Goal: Navigation & Orientation: Find specific page/section

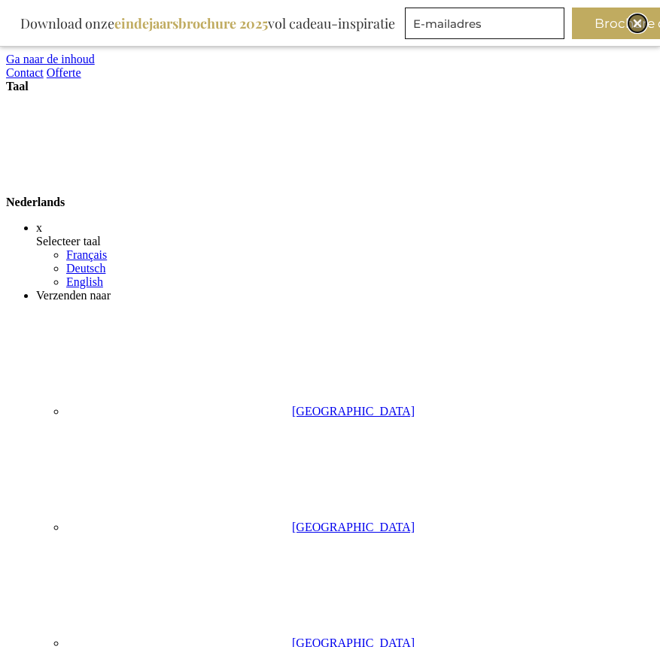
click at [554, 19] on div "Close" at bounding box center [637, 23] width 18 height 18
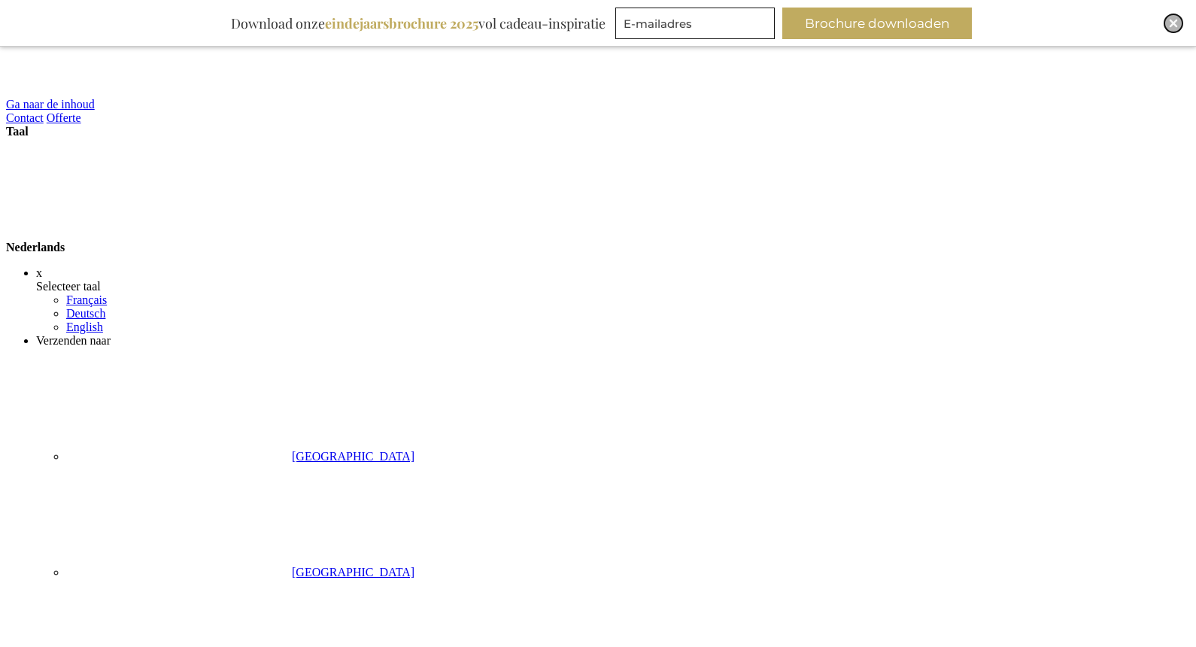
click at [1172, 20] on img "Close" at bounding box center [1173, 23] width 9 height 9
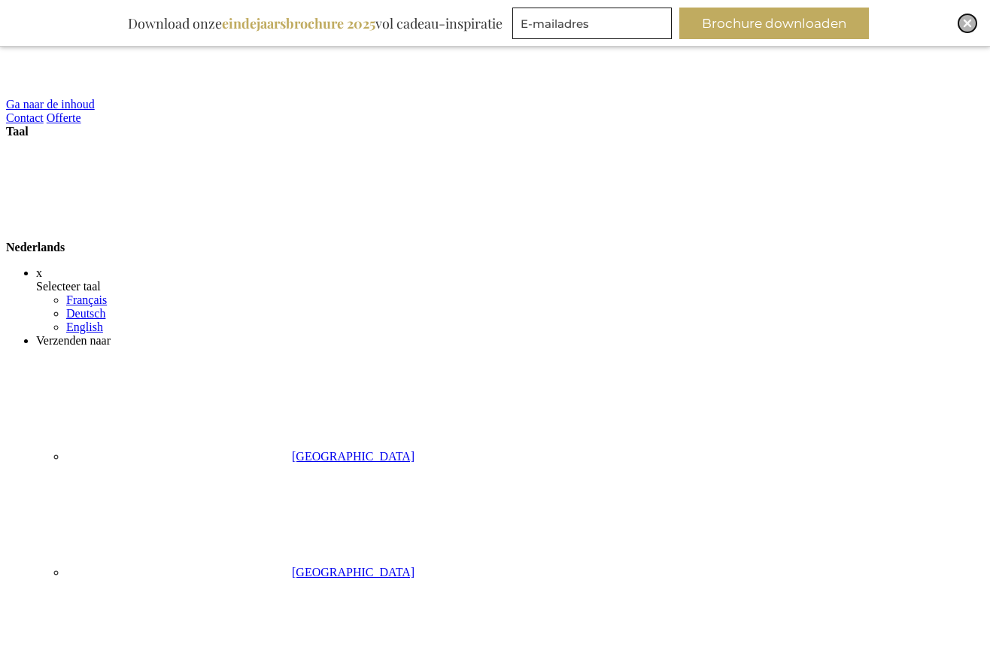
click at [966, 25] on img "Close" at bounding box center [967, 23] width 9 height 9
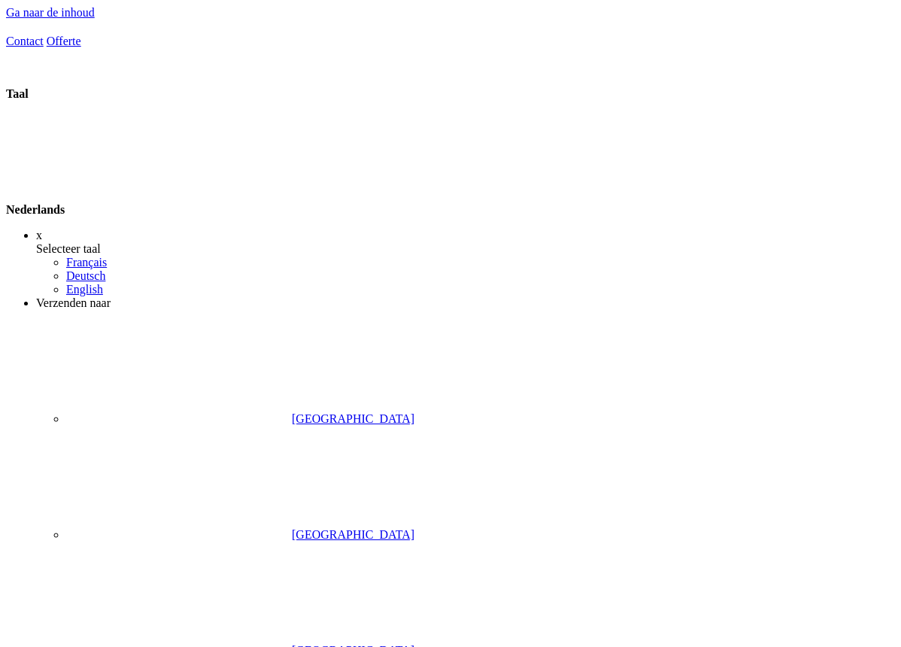
drag, startPoint x: 900, startPoint y: 356, endPoint x: 870, endPoint y: 361, distance: 30.4
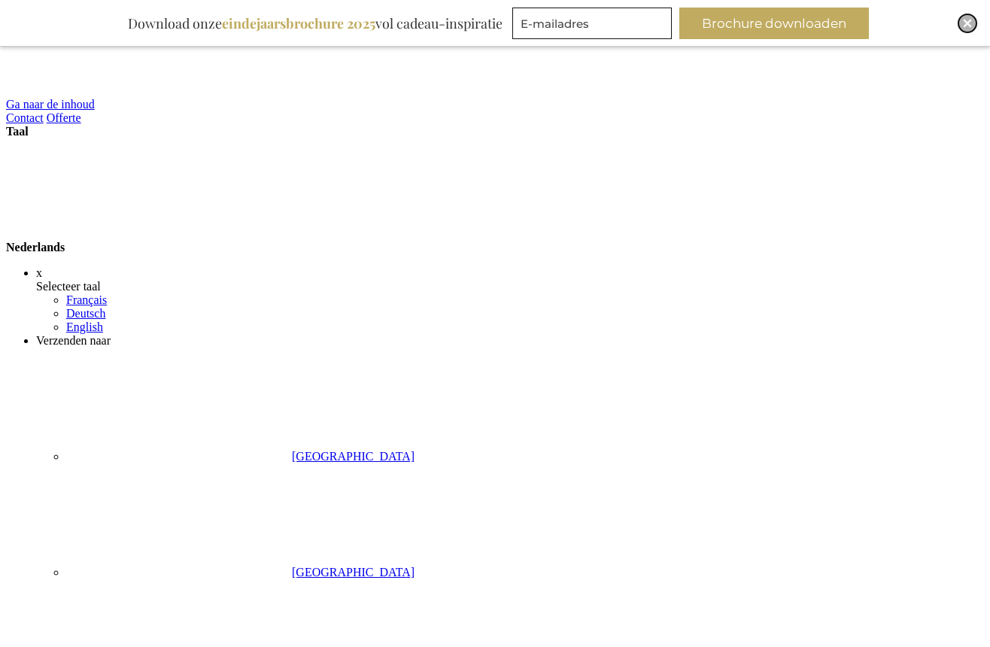
click at [967, 19] on img "Close" at bounding box center [967, 23] width 9 height 9
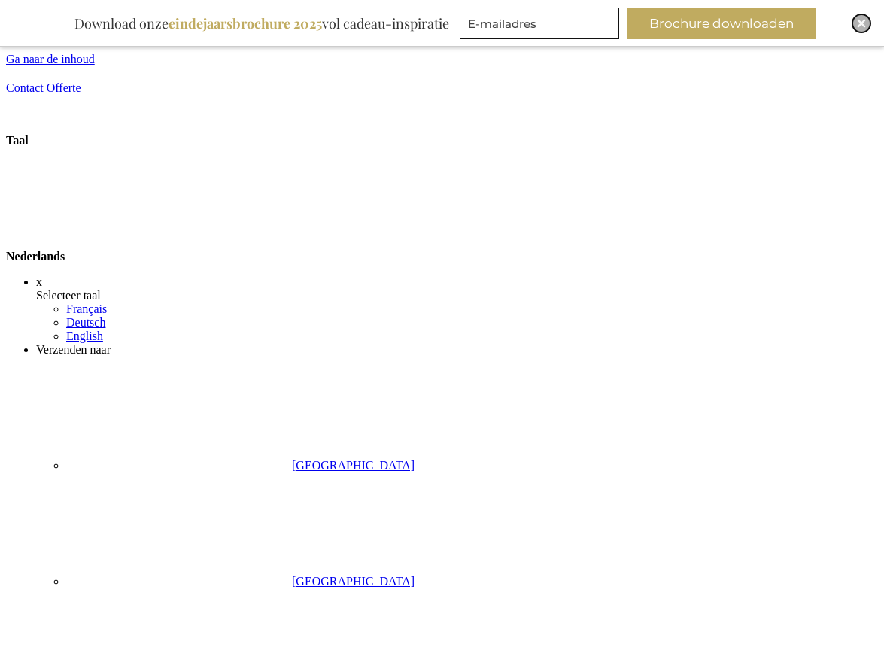
click at [862, 24] on img "Close" at bounding box center [861, 23] width 9 height 9
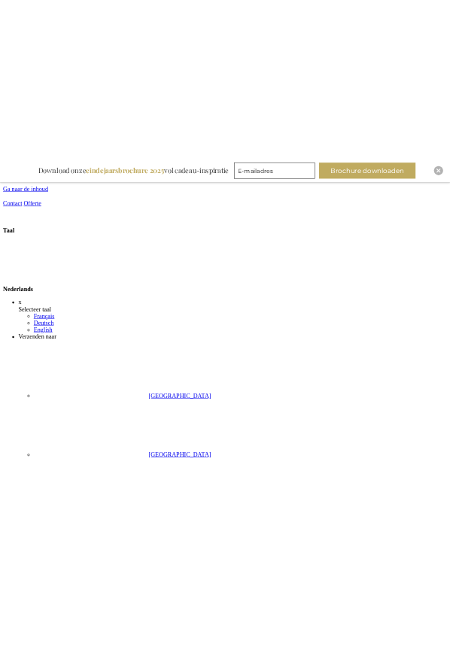
scroll to position [47, 0]
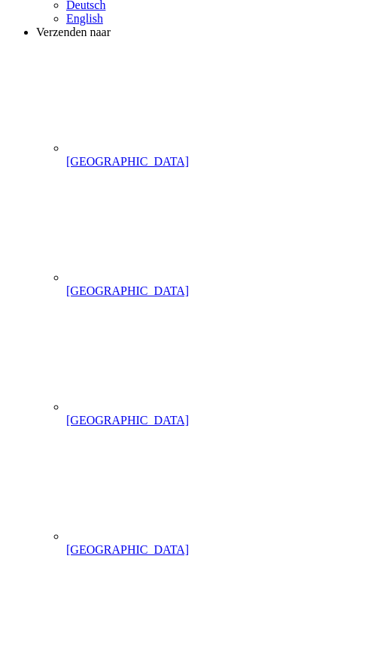
scroll to position [215, 0]
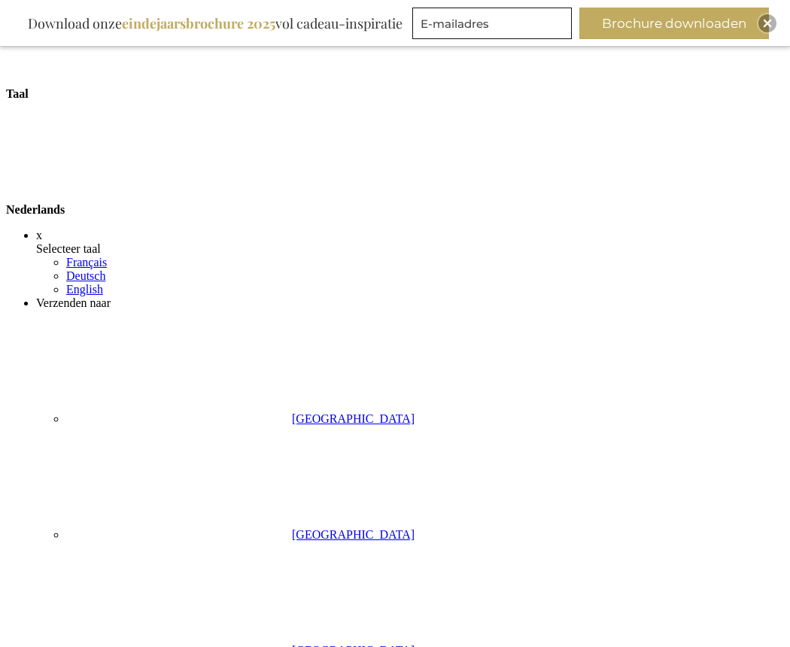
scroll to position [217, 0]
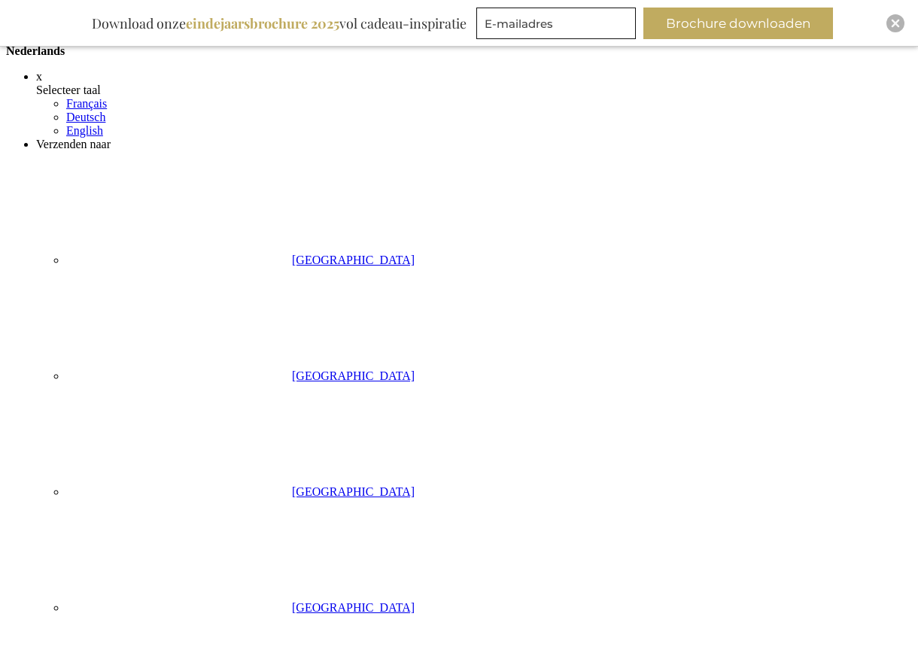
scroll to position [144, 0]
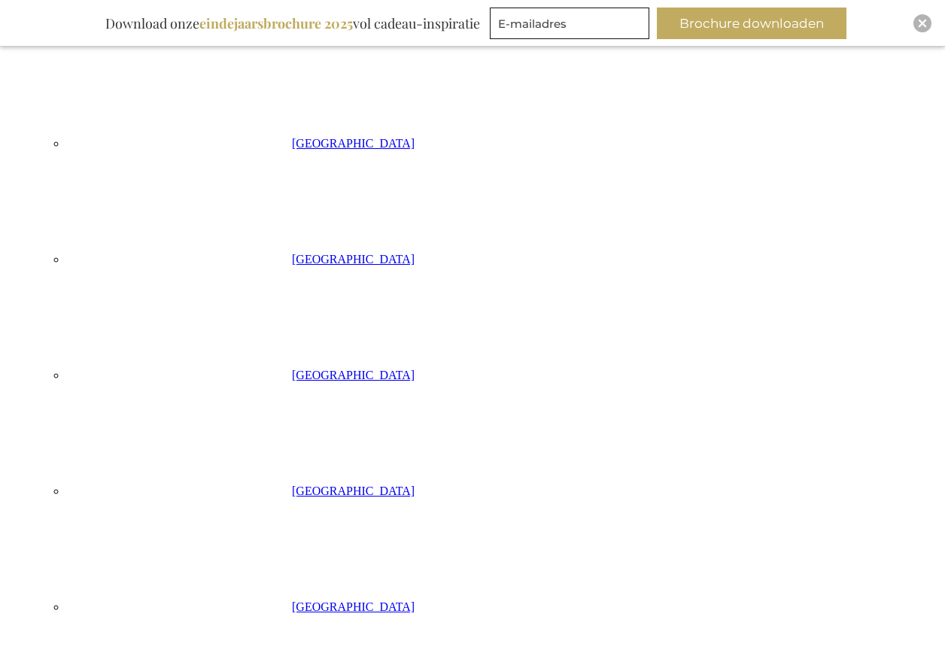
scroll to position [652, 0]
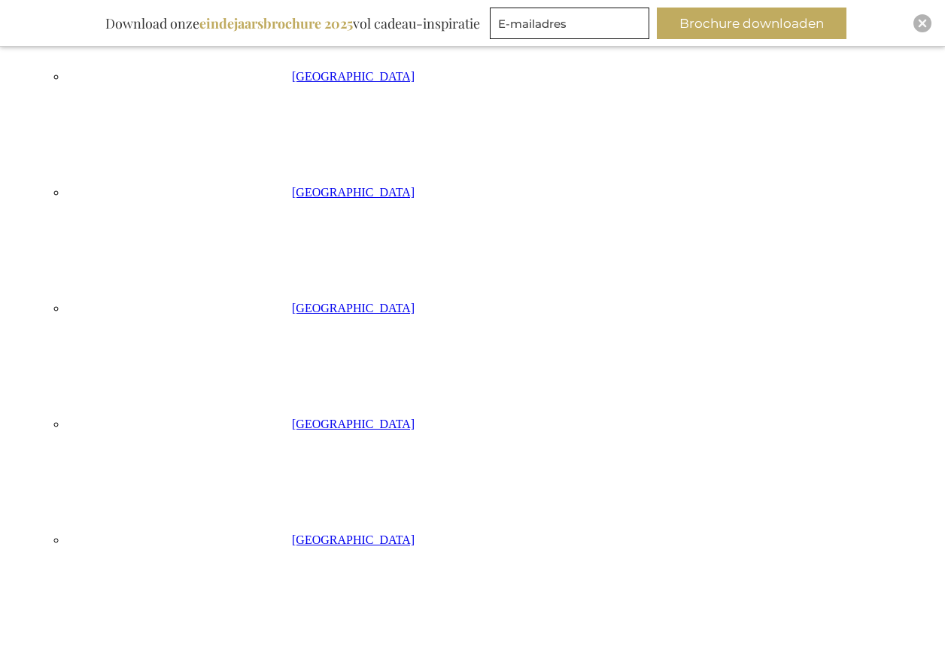
scroll to position [652, 0]
